Goal: Information Seeking & Learning: Learn about a topic

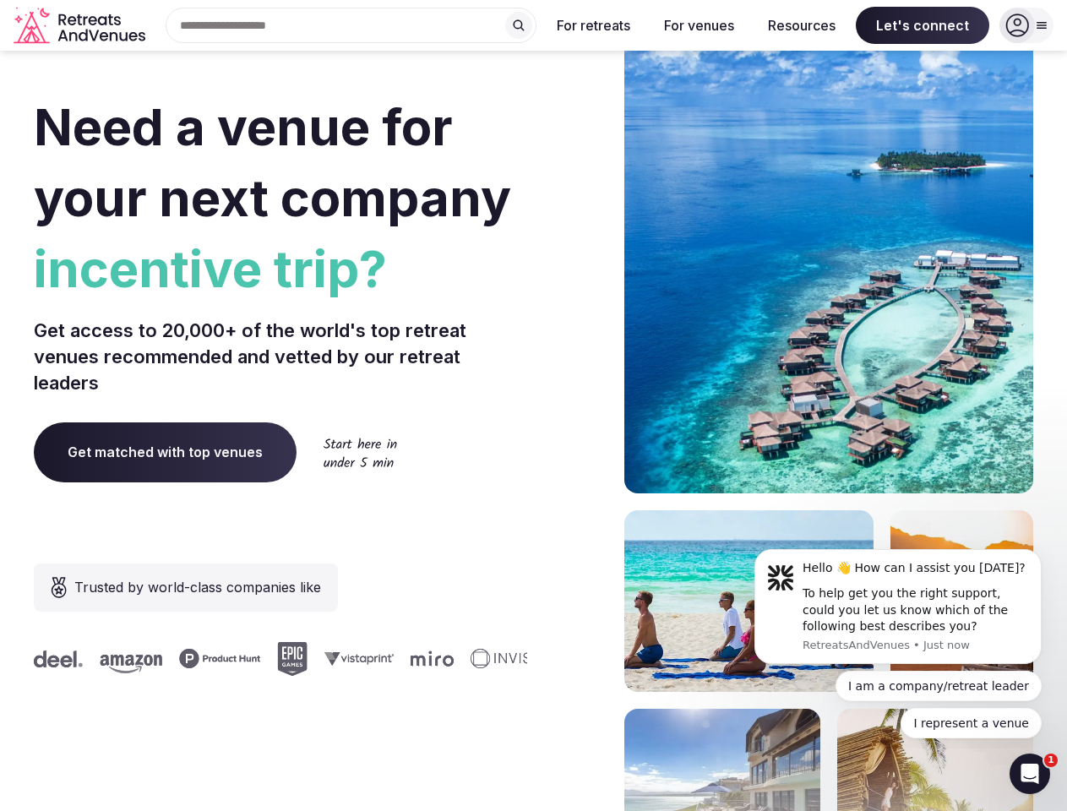
click at [533, 406] on div "Need a venue for your next company incentive trip? Get access to 20,000+ of the…" at bounding box center [533, 506] width 999 height 1018
click at [351, 25] on div "Search Popular Destinations [GEOGRAPHIC_DATA], [GEOGRAPHIC_DATA] [GEOGRAPHIC_DA…" at bounding box center [344, 25] width 384 height 35
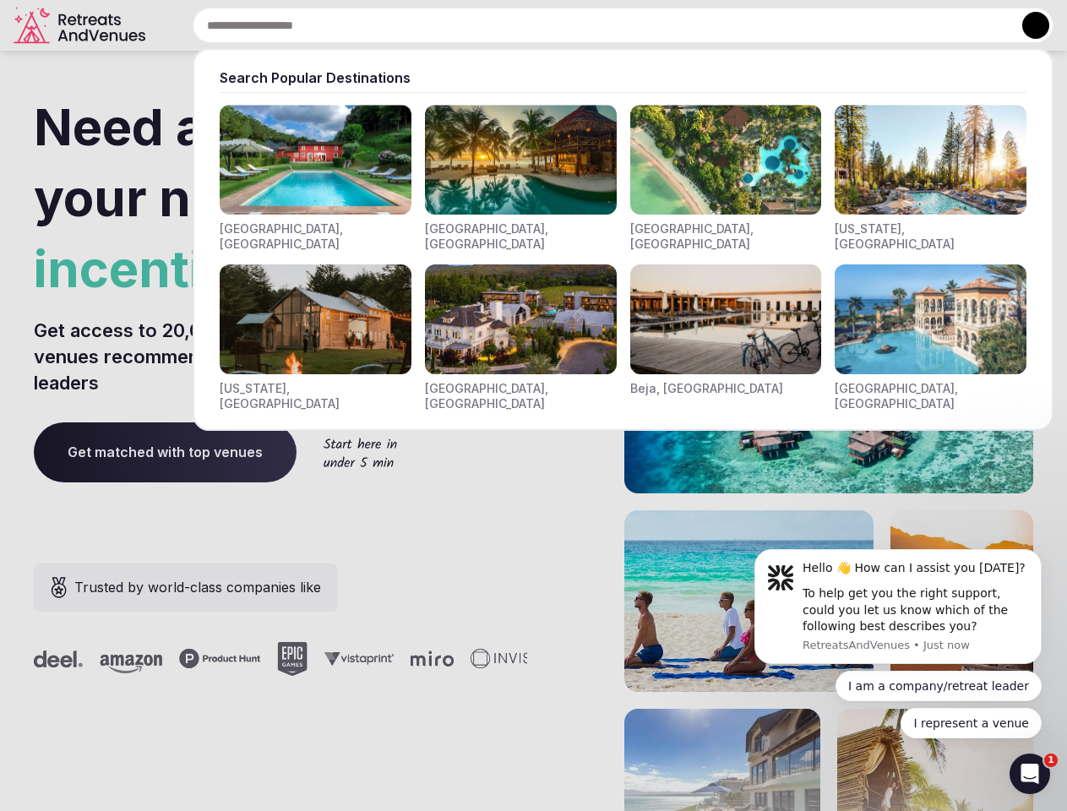
click at [519, 25] on input "text" at bounding box center [623, 25] width 861 height 35
click at [594, 25] on input "text" at bounding box center [623, 25] width 861 height 35
click at [699, 25] on input "text" at bounding box center [623, 25] width 861 height 35
click at [802, 25] on input "text" at bounding box center [623, 25] width 861 height 35
click at [923, 25] on input "text" at bounding box center [623, 25] width 861 height 35
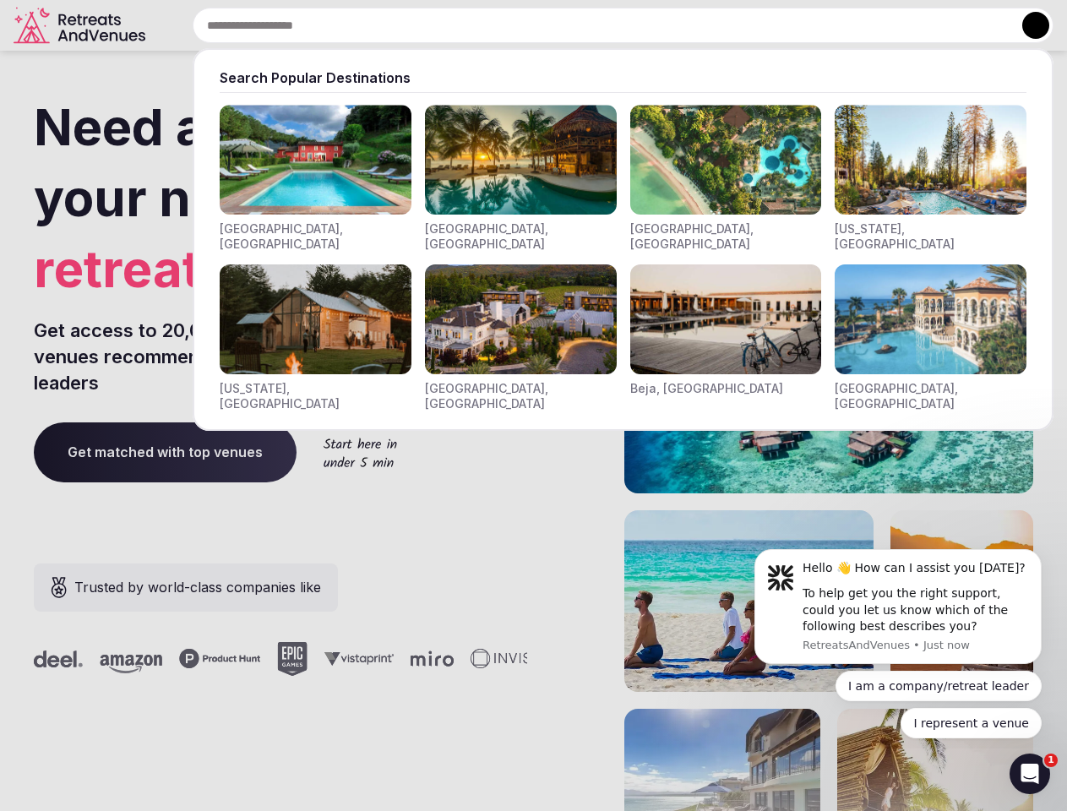
click at [1026, 25] on button at bounding box center [1035, 25] width 27 height 27
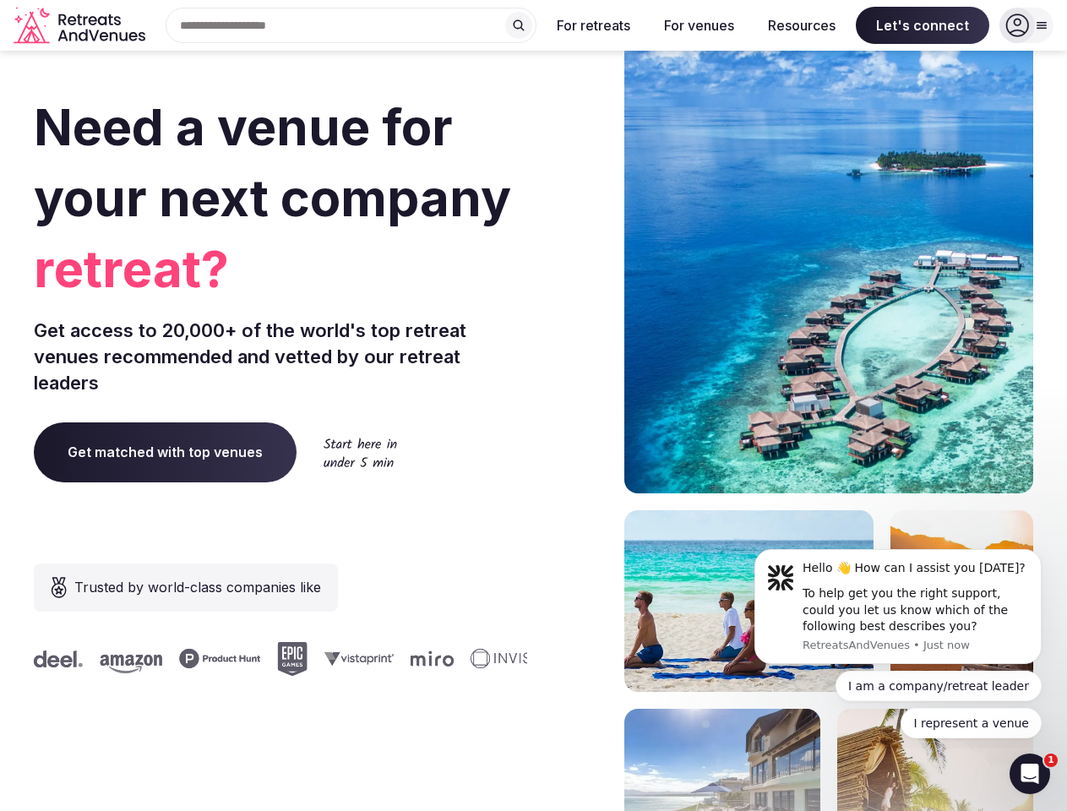
click at [898, 607] on div "To help get you the right support, could you let us know which of the following…" at bounding box center [916, 610] width 226 height 50
